Goal: Transaction & Acquisition: Purchase product/service

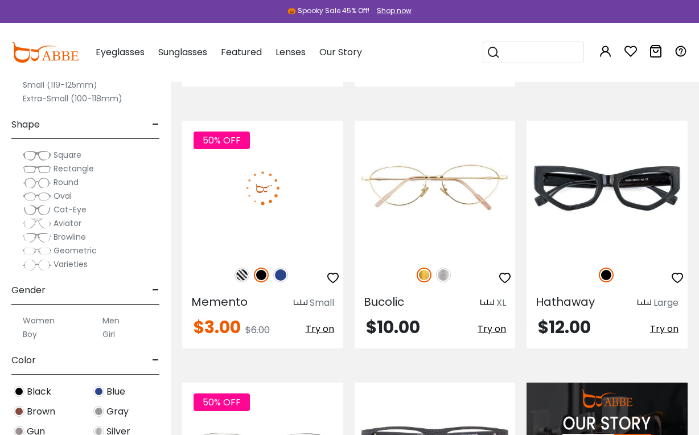
scroll to position [626, 0]
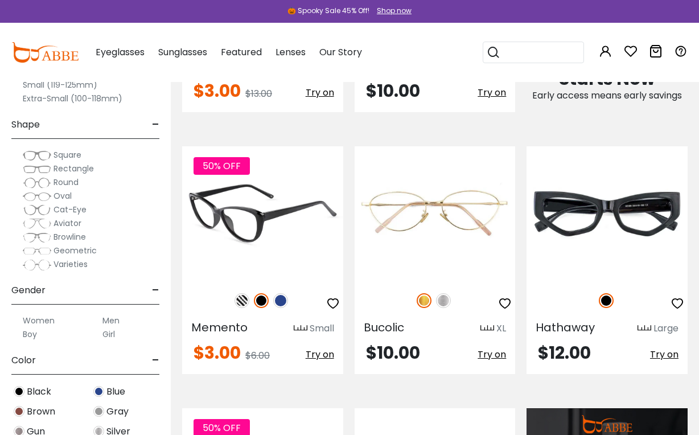
click at [246, 293] on img at bounding box center [242, 300] width 15 height 15
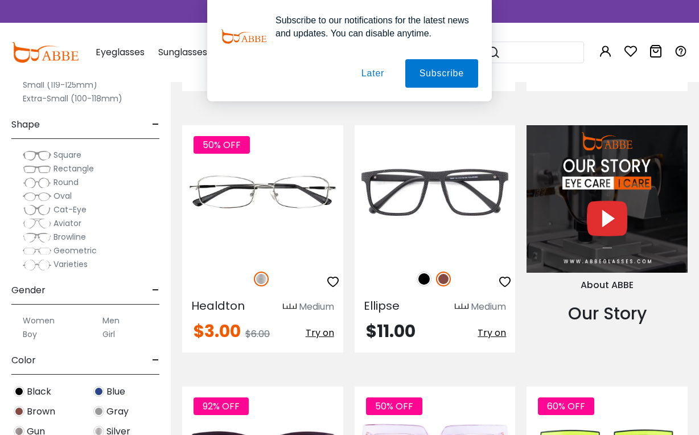
scroll to position [911, 0]
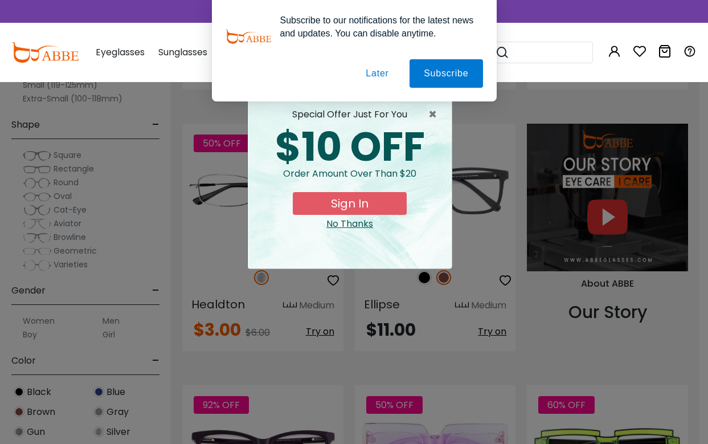
click at [330, 224] on div "No Thanks" at bounding box center [350, 224] width 186 height 14
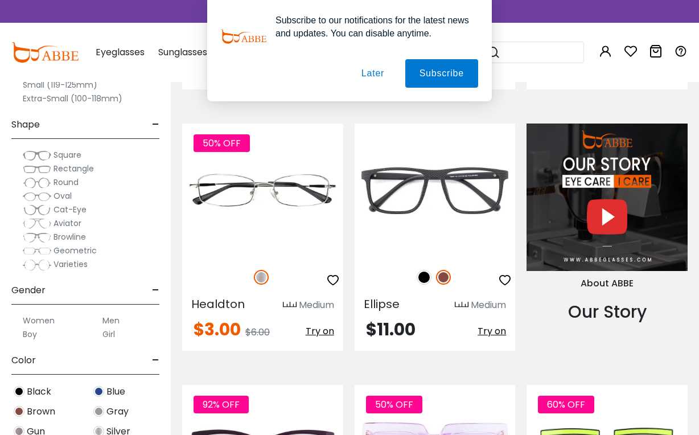
click at [371, 73] on button "Later" at bounding box center [372, 73] width 51 height 28
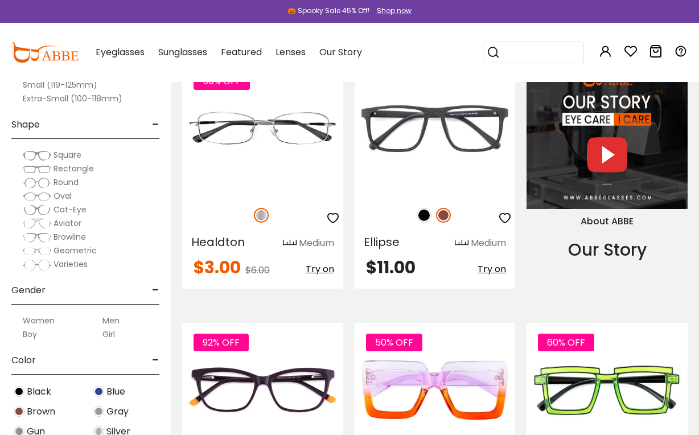
scroll to position [1082, 0]
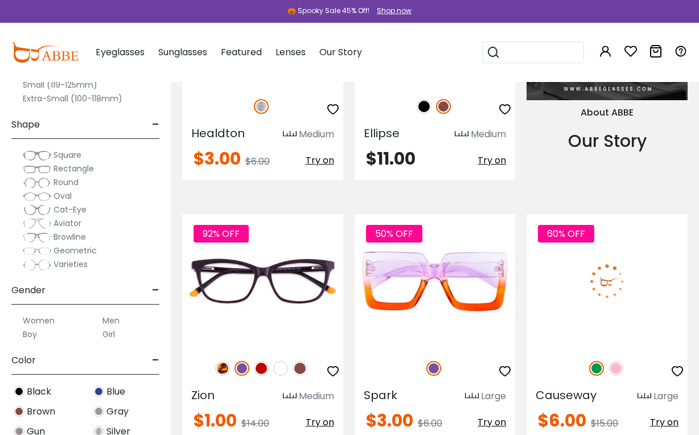
click at [616, 361] on img at bounding box center [616, 368] width 15 height 15
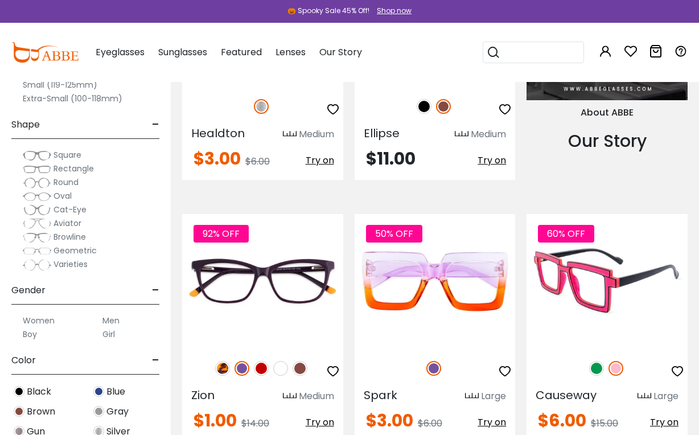
click at [595, 361] on img at bounding box center [596, 368] width 15 height 15
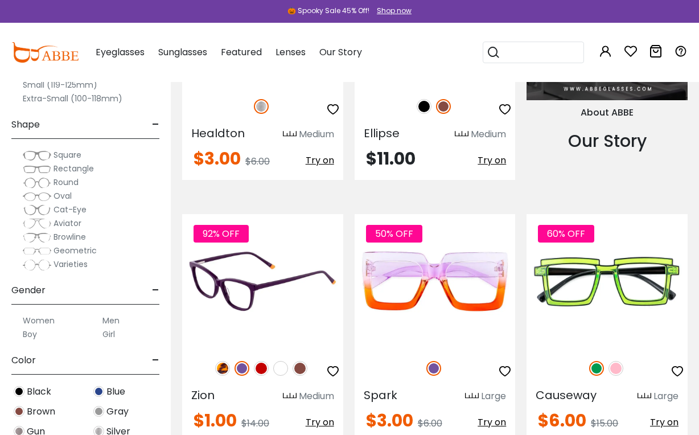
click at [221, 361] on img at bounding box center [222, 368] width 15 height 15
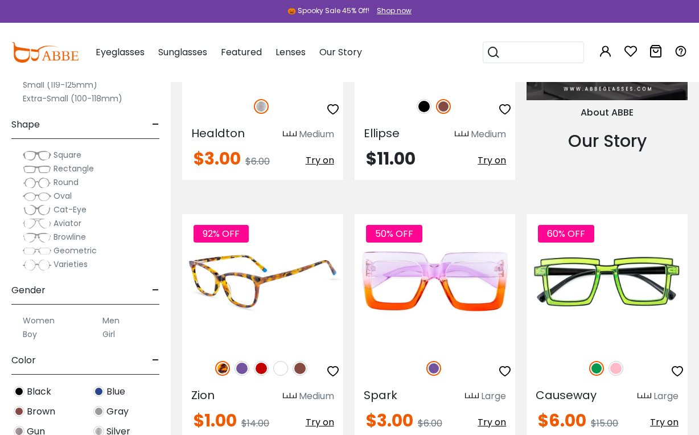
click at [262, 361] on img at bounding box center [261, 368] width 15 height 15
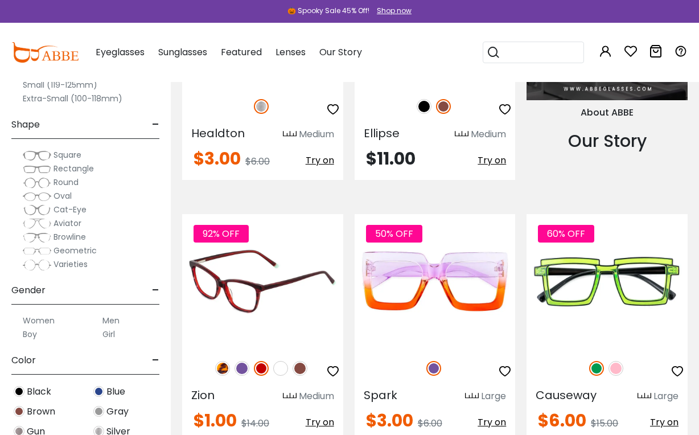
click at [284, 361] on img at bounding box center [280, 368] width 15 height 15
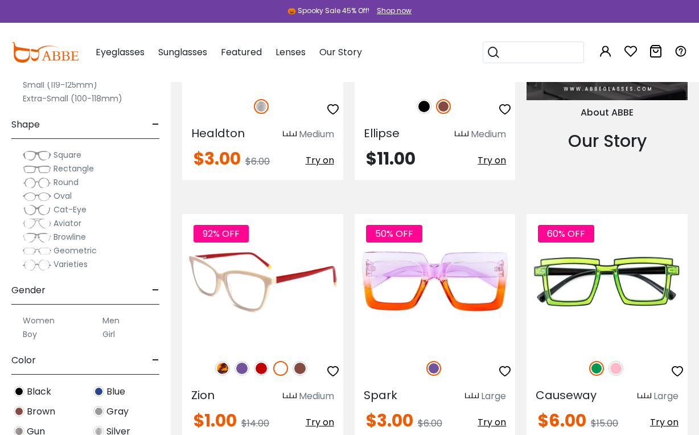
click at [301, 361] on img at bounding box center [300, 368] width 15 height 15
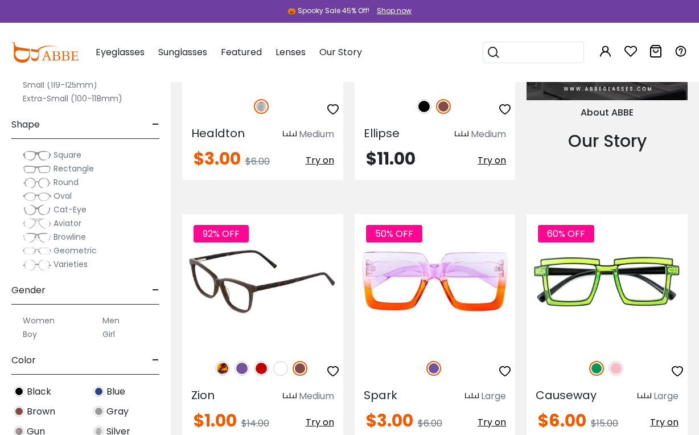
click at [277, 361] on img at bounding box center [280, 368] width 15 height 15
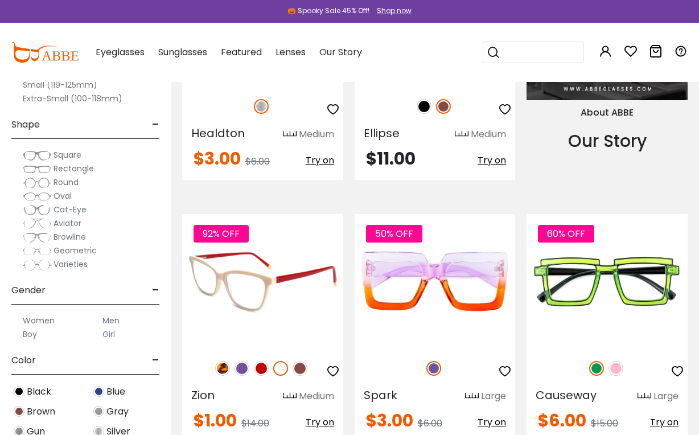
click at [270, 275] on img at bounding box center [262, 281] width 161 height 134
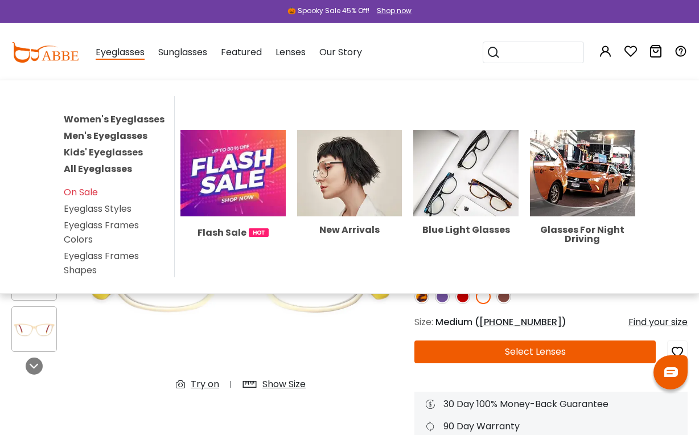
click at [118, 56] on span "Eyeglasses" at bounding box center [120, 53] width 49 height 14
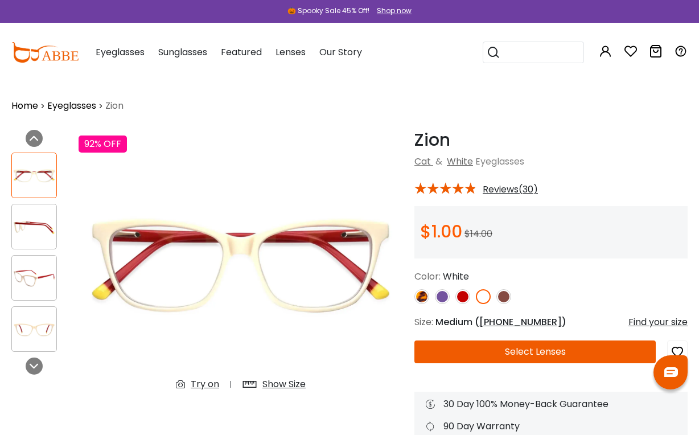
click at [122, 51] on span "Eyeglasses" at bounding box center [120, 52] width 49 height 13
